Goal: Task Accomplishment & Management: Complete application form

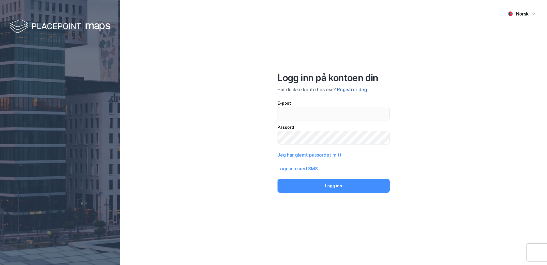
click at [346, 88] on button "Registrer deg" at bounding box center [352, 89] width 30 height 7
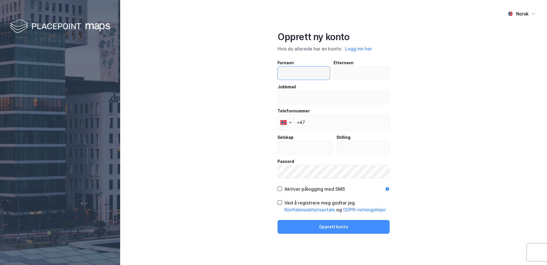
click at [312, 72] on input "text" at bounding box center [304, 72] width 52 height 13
type input "Ulrikke"
type input "Oshaug"
type input "[EMAIL_ADDRESS][DOMAIN_NAME]"
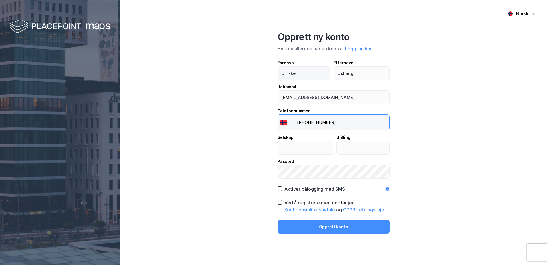
type input "[PHONE_NUMBER]"
click at [287, 147] on input "text" at bounding box center [305, 147] width 55 height 13
type input "Handelsbanken"
type input "Bedriftsrådgiver"
click at [278, 188] on icon at bounding box center [280, 188] width 4 height 4
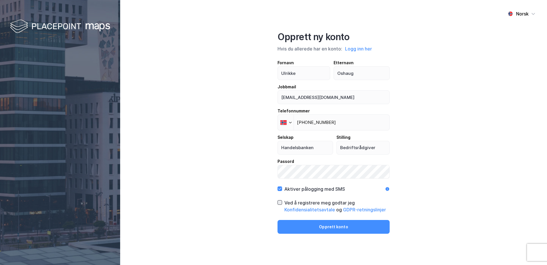
click at [281, 202] on icon at bounding box center [280, 202] width 4 height 4
click at [319, 223] on button "Opprett konto" at bounding box center [334, 227] width 112 height 14
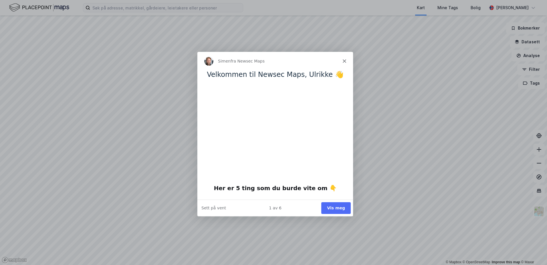
click at [335, 206] on button "Vis meg" at bounding box center [335, 208] width 29 height 12
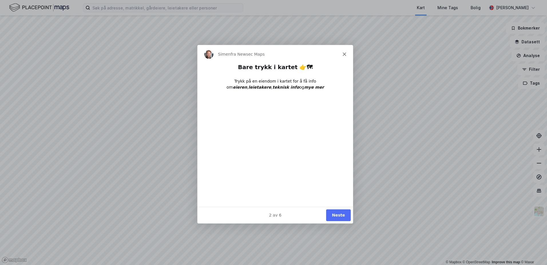
click at [345, 214] on button "Neste" at bounding box center [338, 215] width 25 height 12
click at [342, 211] on button "Neste" at bounding box center [338, 215] width 25 height 12
click at [342, 211] on button "Ferdig" at bounding box center [338, 215] width 26 height 12
